Goal: Communication & Community: Answer question/provide support

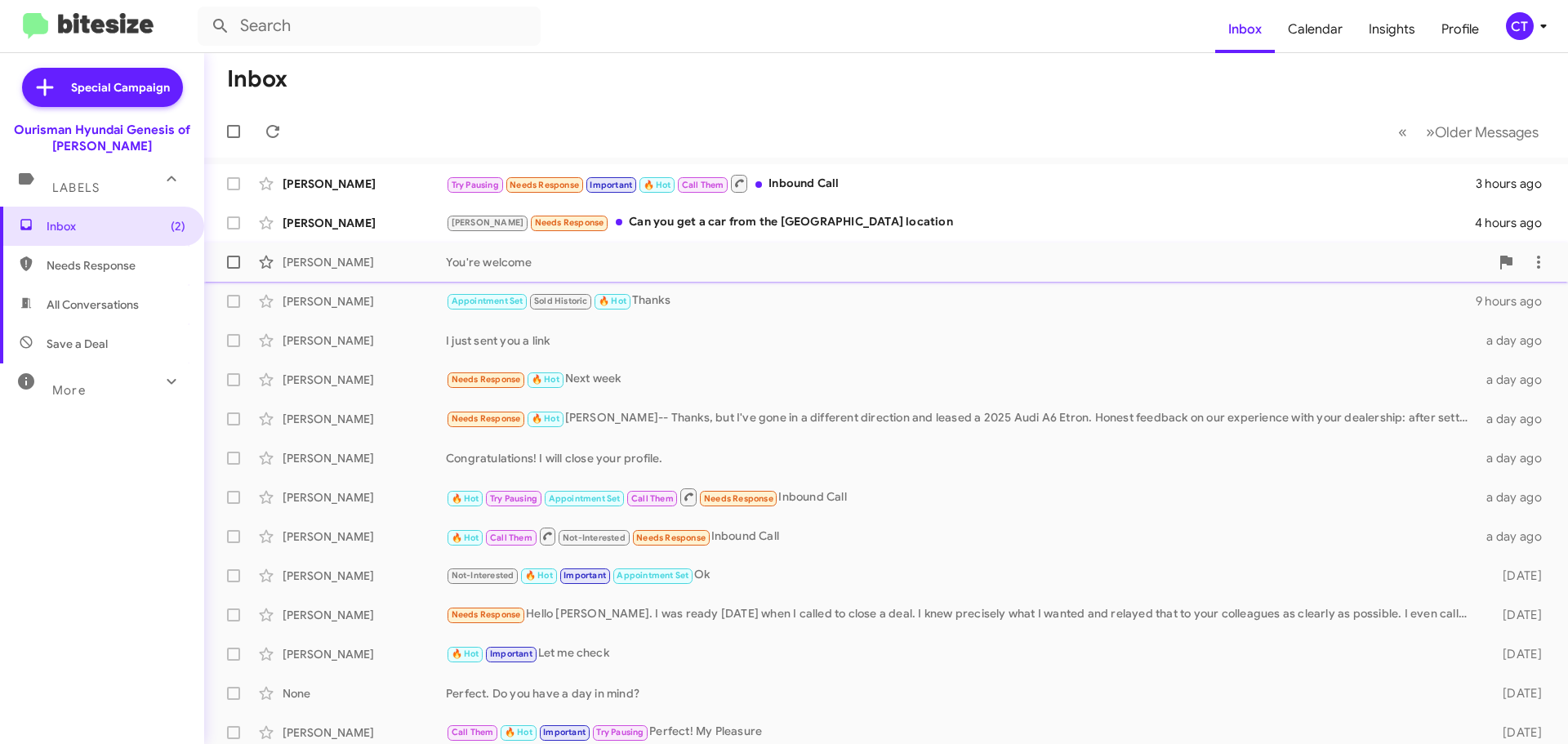
drag, startPoint x: 755, startPoint y: 227, endPoint x: 729, endPoint y: 277, distance: 56.4
click at [755, 227] on div "[PERSON_NAME] Needs Response Can you get a car from the [GEOGRAPHIC_DATA] locat…" at bounding box center [960, 222] width 1029 height 19
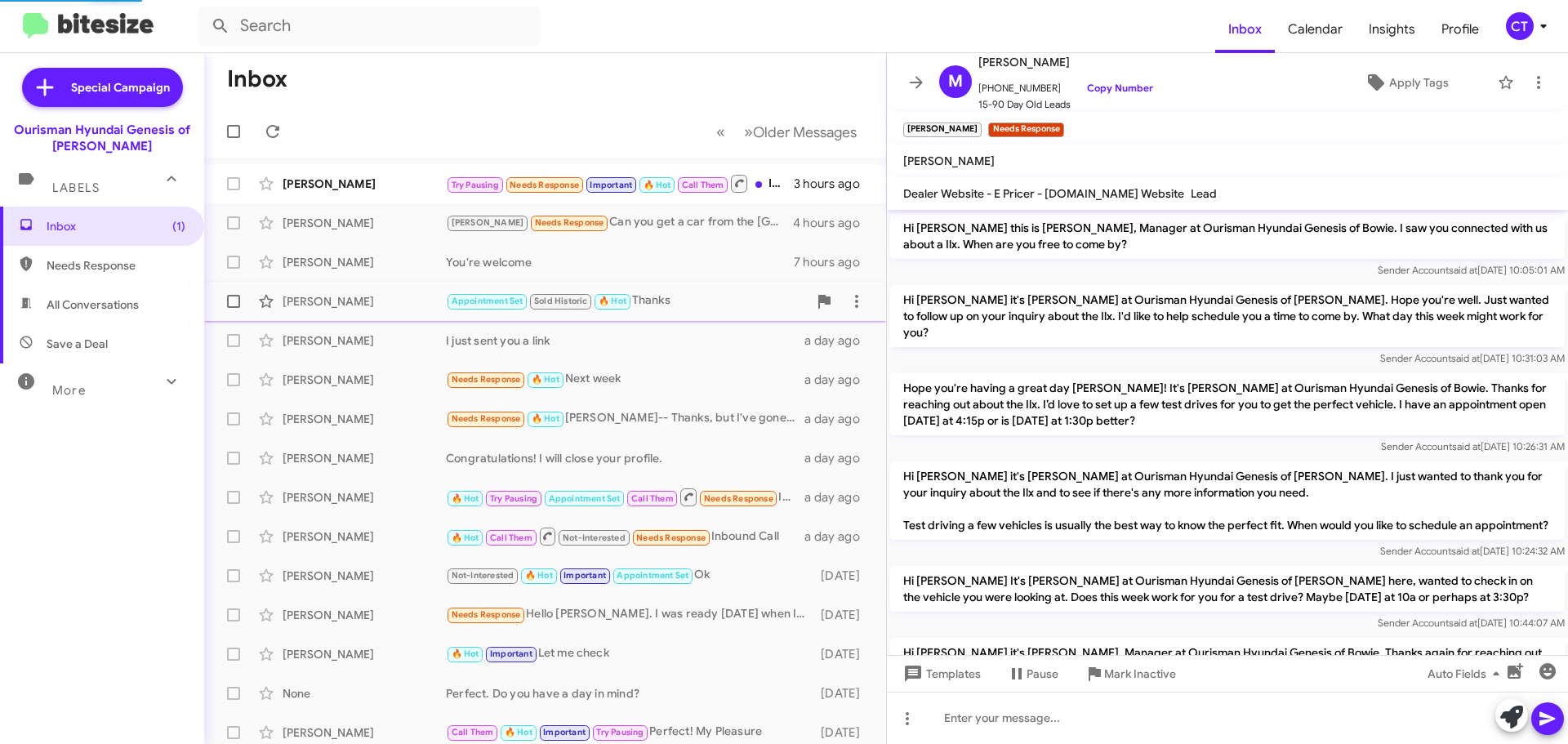
scroll to position [610, 0]
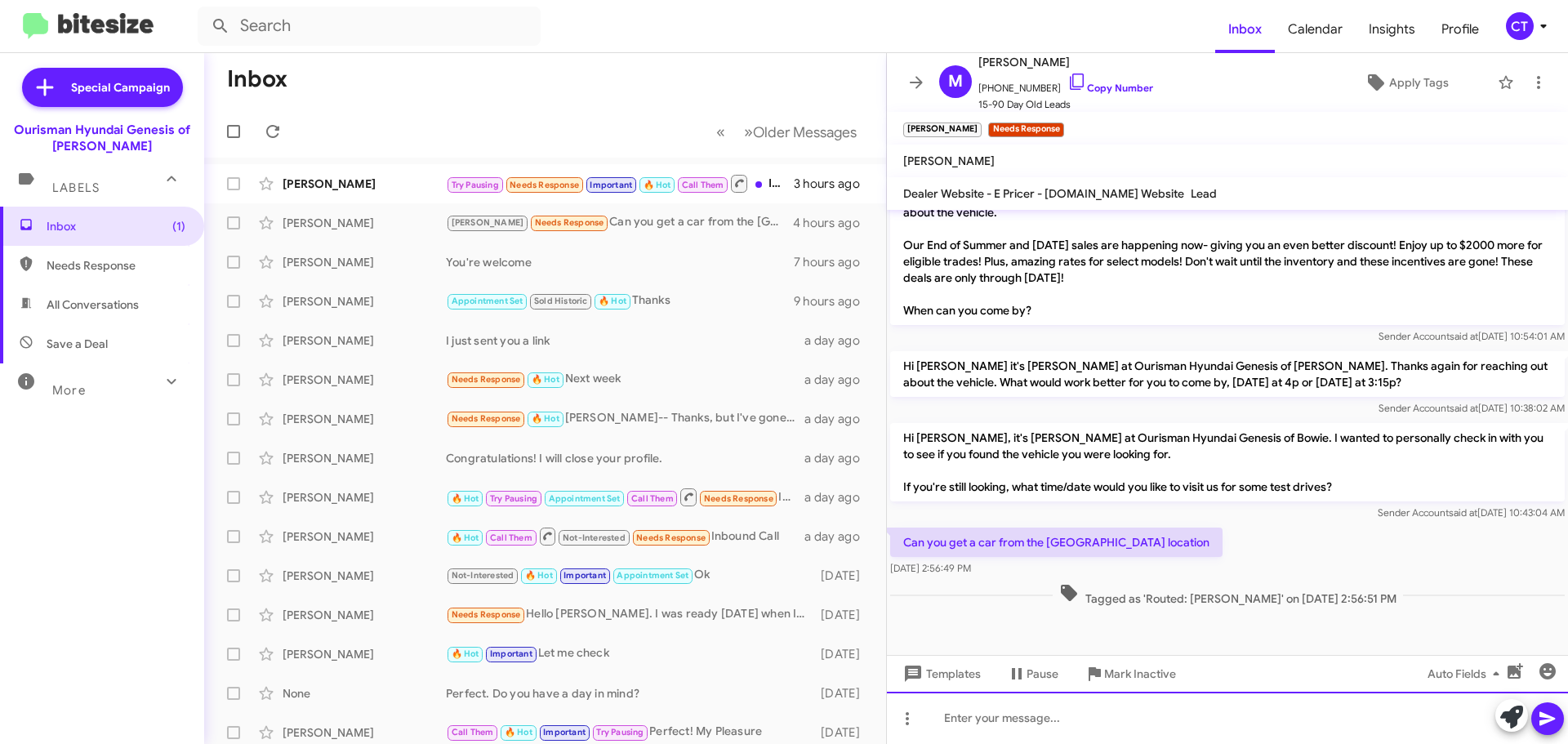
click at [1008, 718] on div at bounding box center [1226, 717] width 681 height 52
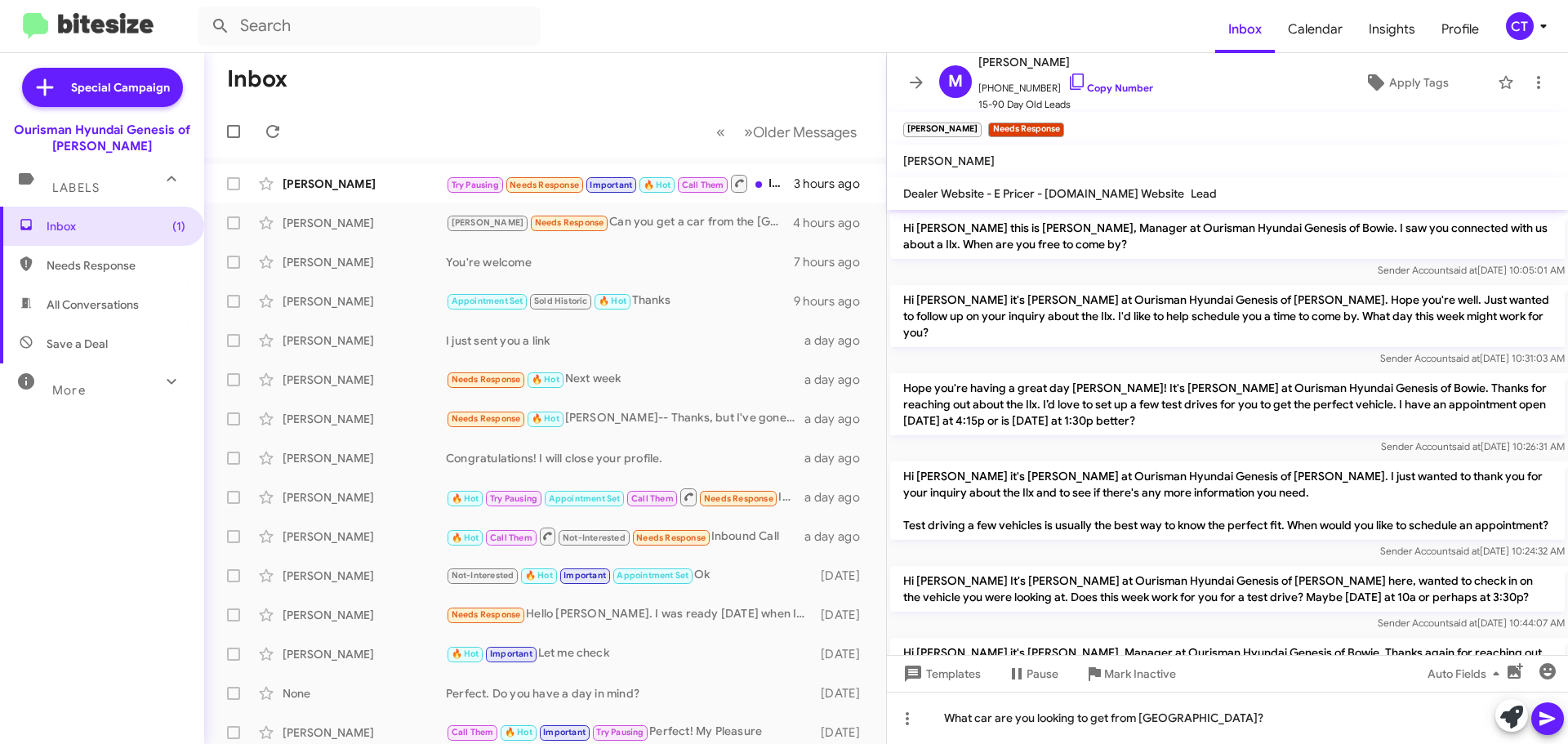
click at [1542, 713] on icon at bounding box center [1547, 719] width 15 height 14
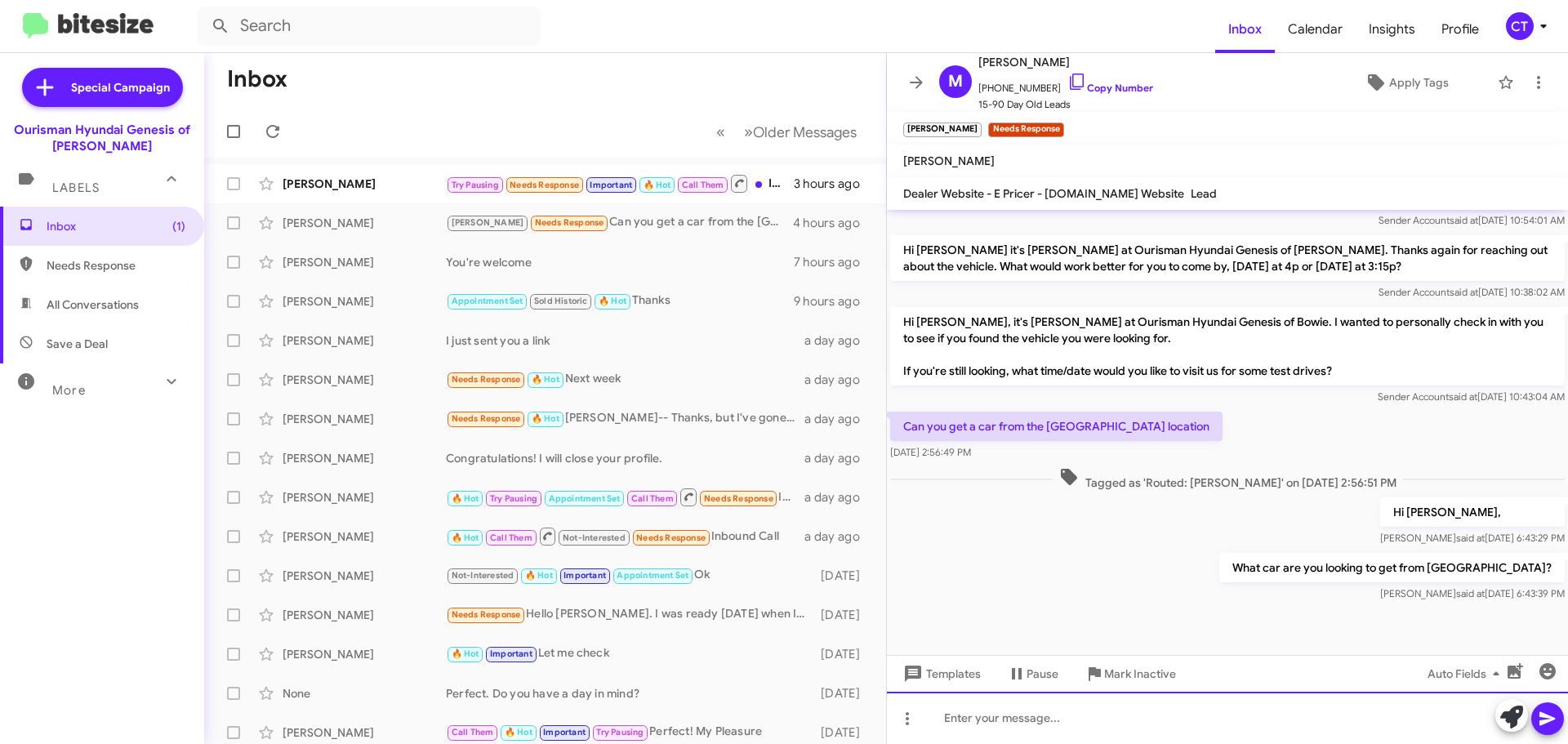
scroll to position [729, 0]
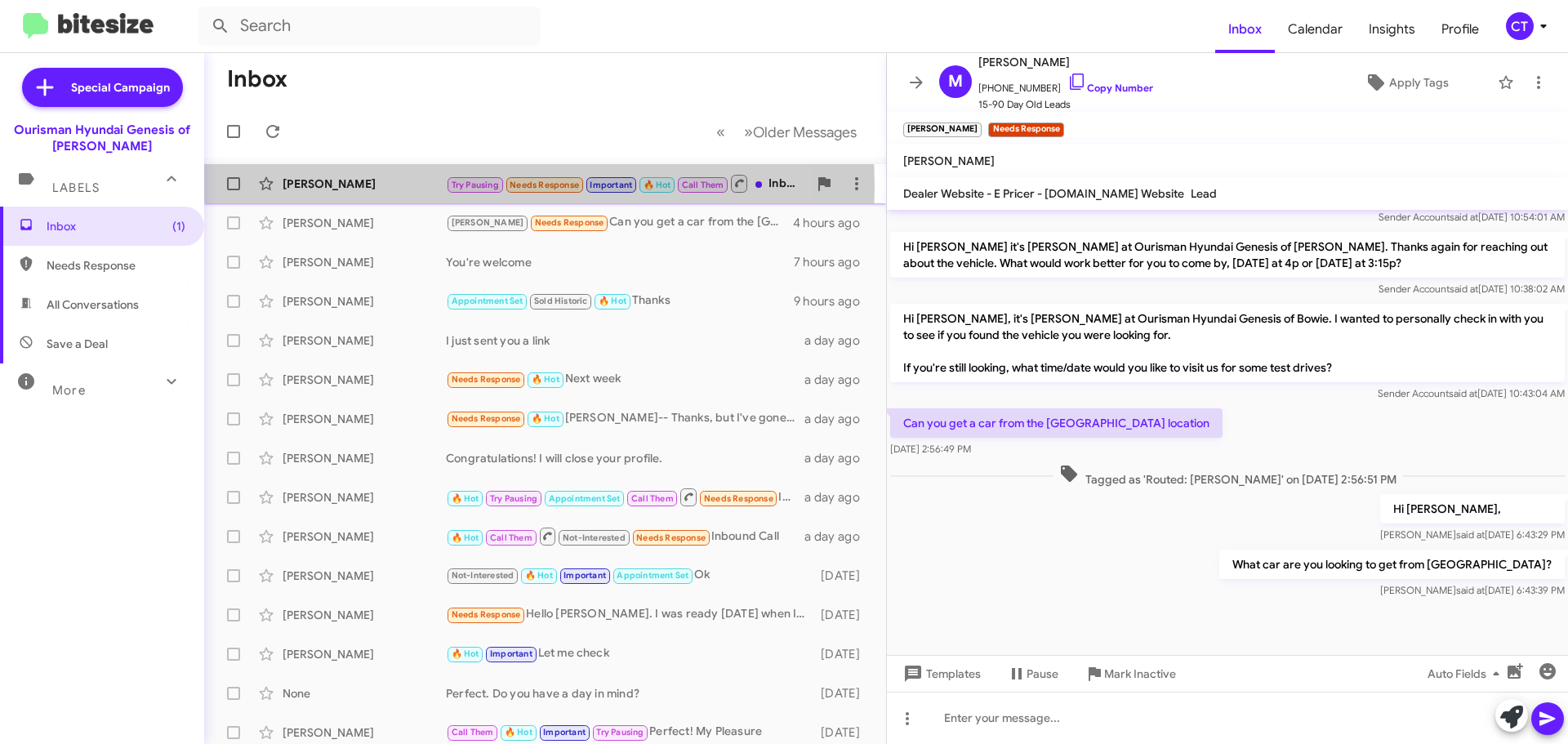
click at [325, 186] on div "[PERSON_NAME]" at bounding box center [364, 183] width 164 height 16
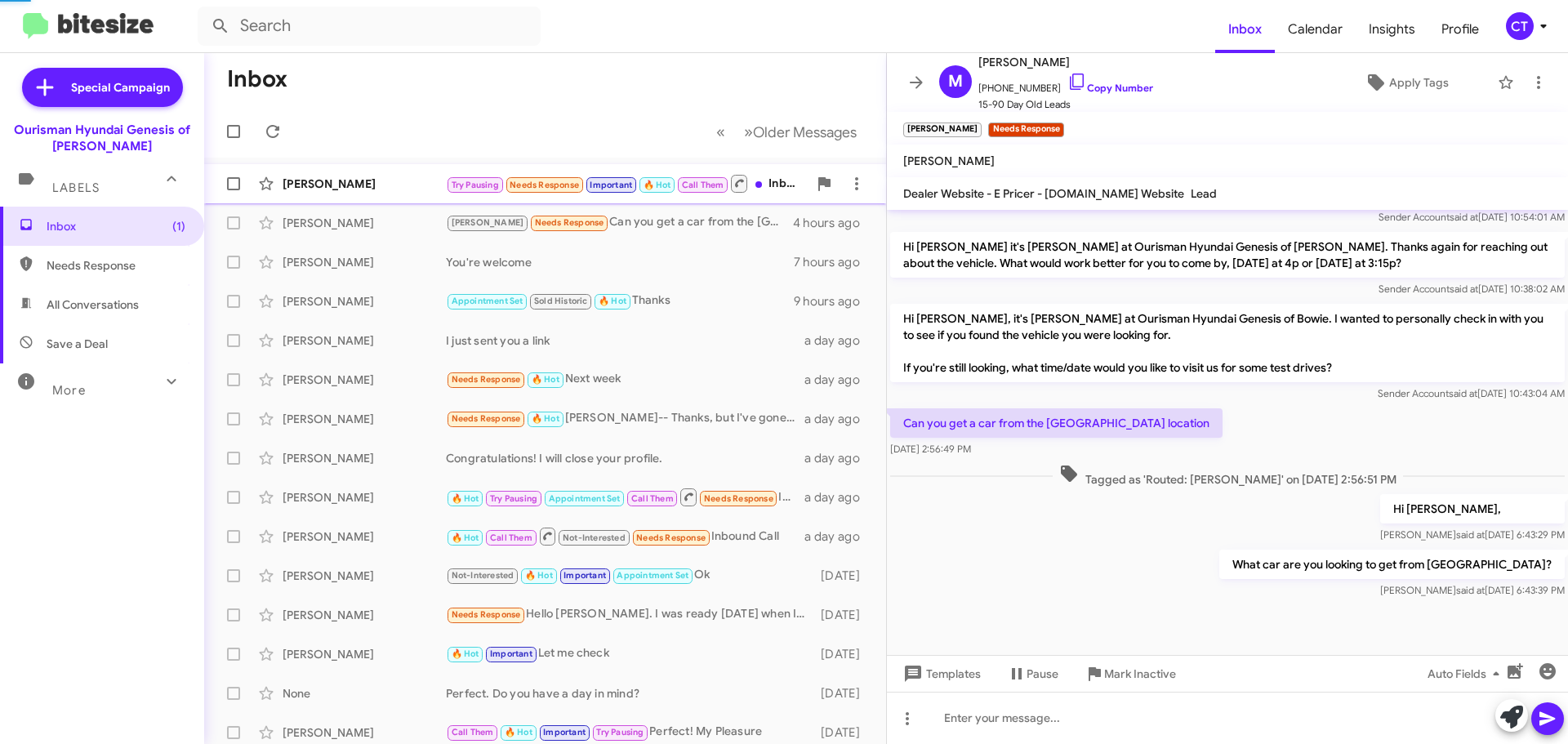
scroll to position [117, 0]
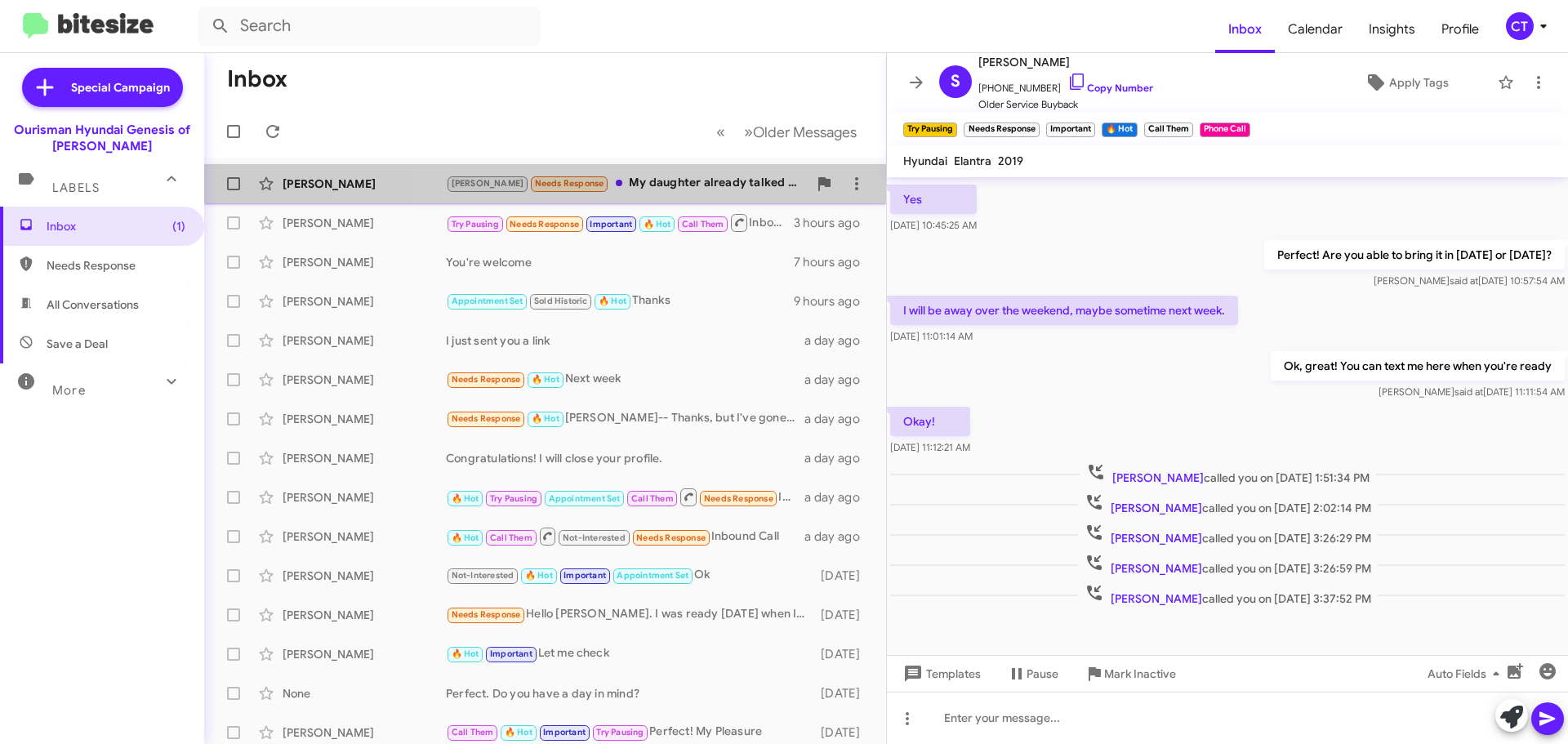
click at [699, 191] on div "[PERSON_NAME] Needs Response My daughter already talked to someone in [GEOGRAPH…" at bounding box center [626, 182] width 361 height 19
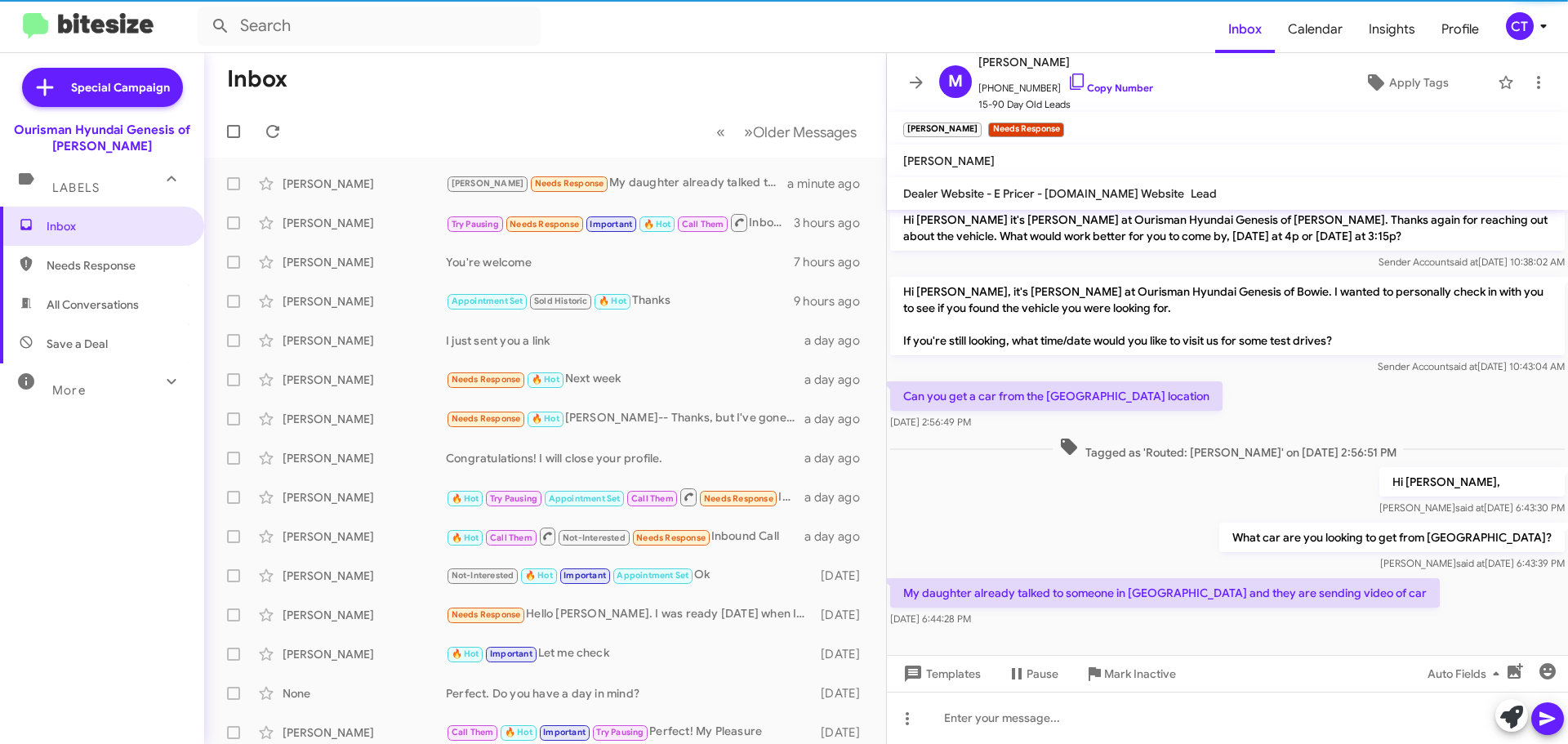
scroll to position [789, 0]
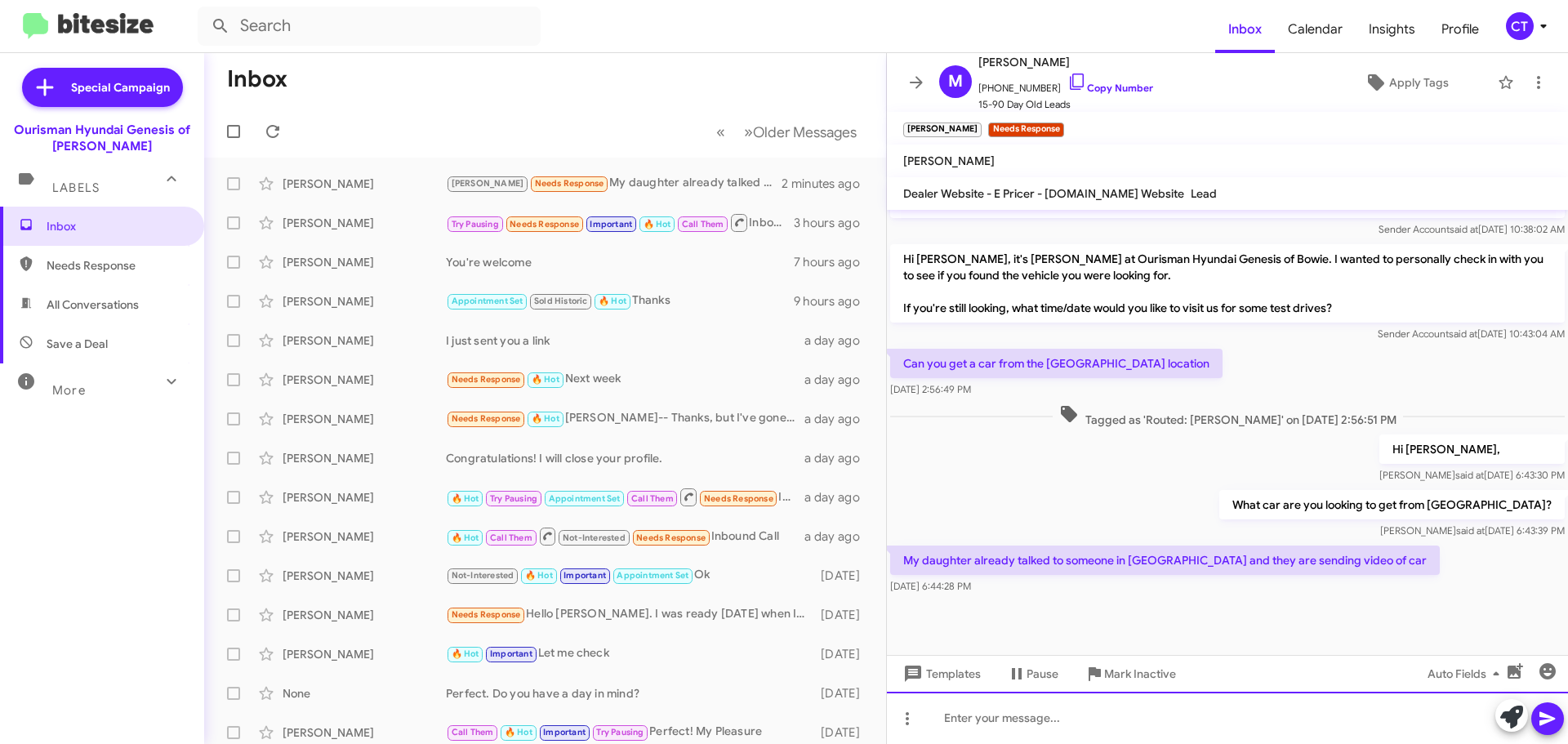
click at [1158, 714] on div at bounding box center [1226, 717] width 681 height 52
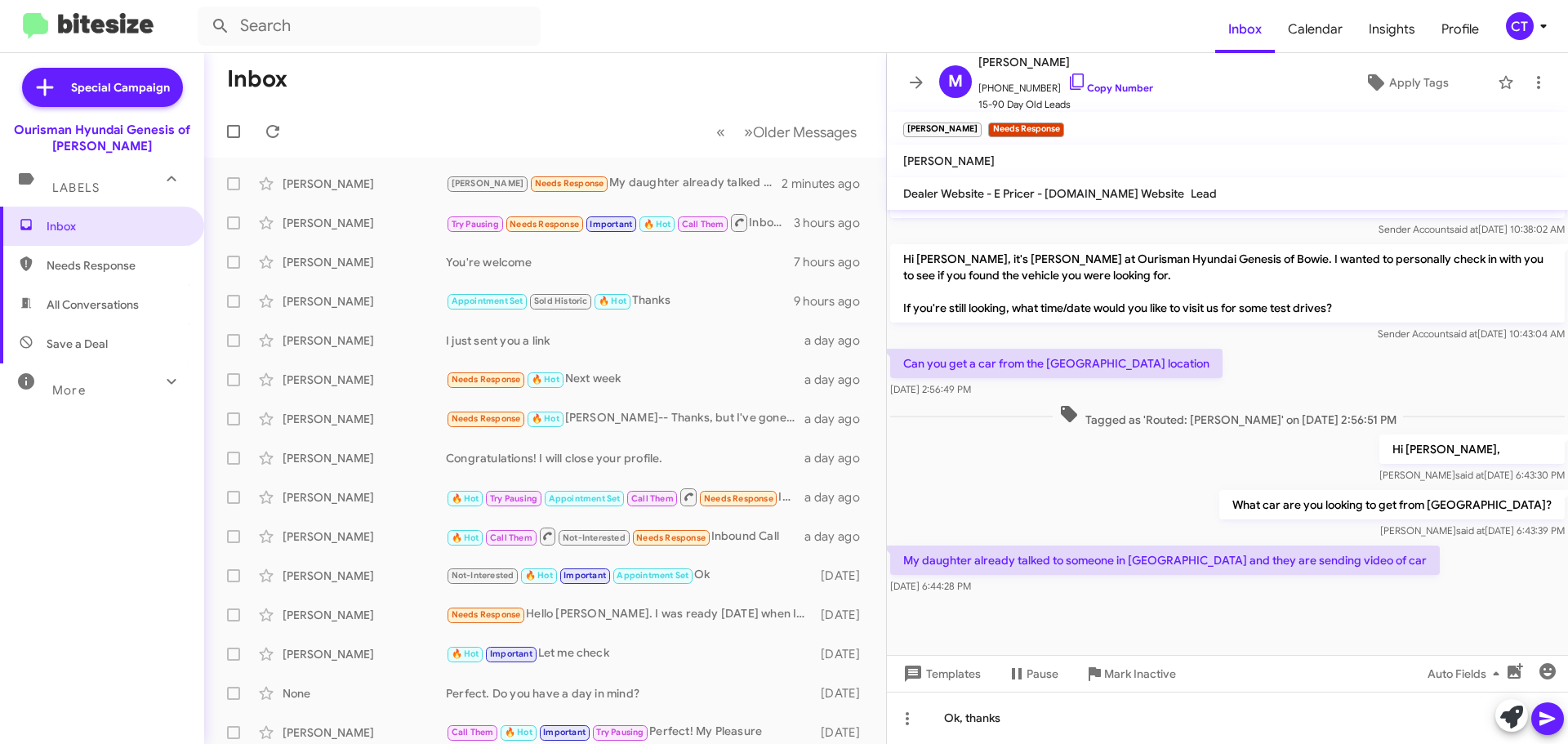
click at [1555, 725] on icon at bounding box center [1547, 718] width 20 height 20
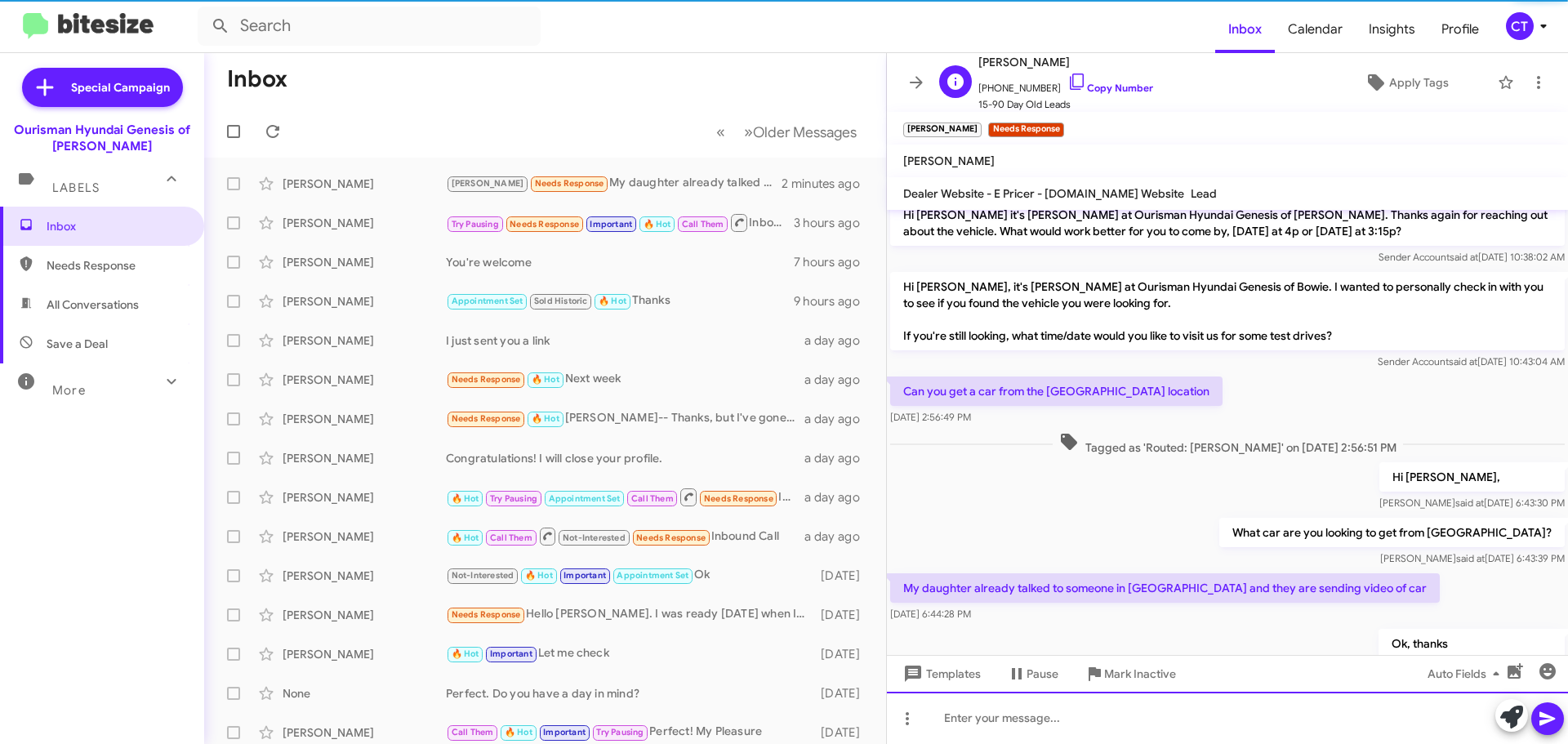
scroll to position [849, 0]
